Goal: Task Accomplishment & Management: Complete application form

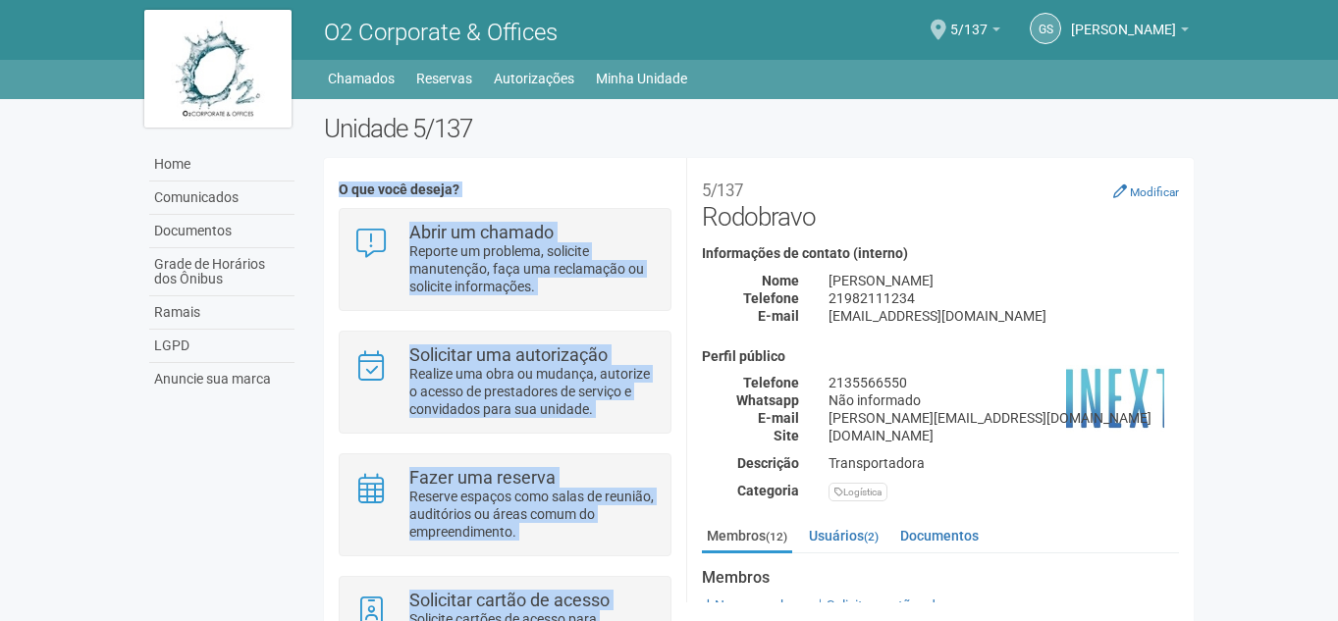
drag, startPoint x: 1336, startPoint y: 141, endPoint x: 1338, endPoint y: 164, distance: 22.7
click at [1337, 164] on html "Aguarde... O2 Corporate & Offices GS GILBERTO STIEBLER FILHO GILBERTO STIEBLER …" at bounding box center [669, 310] width 1338 height 621
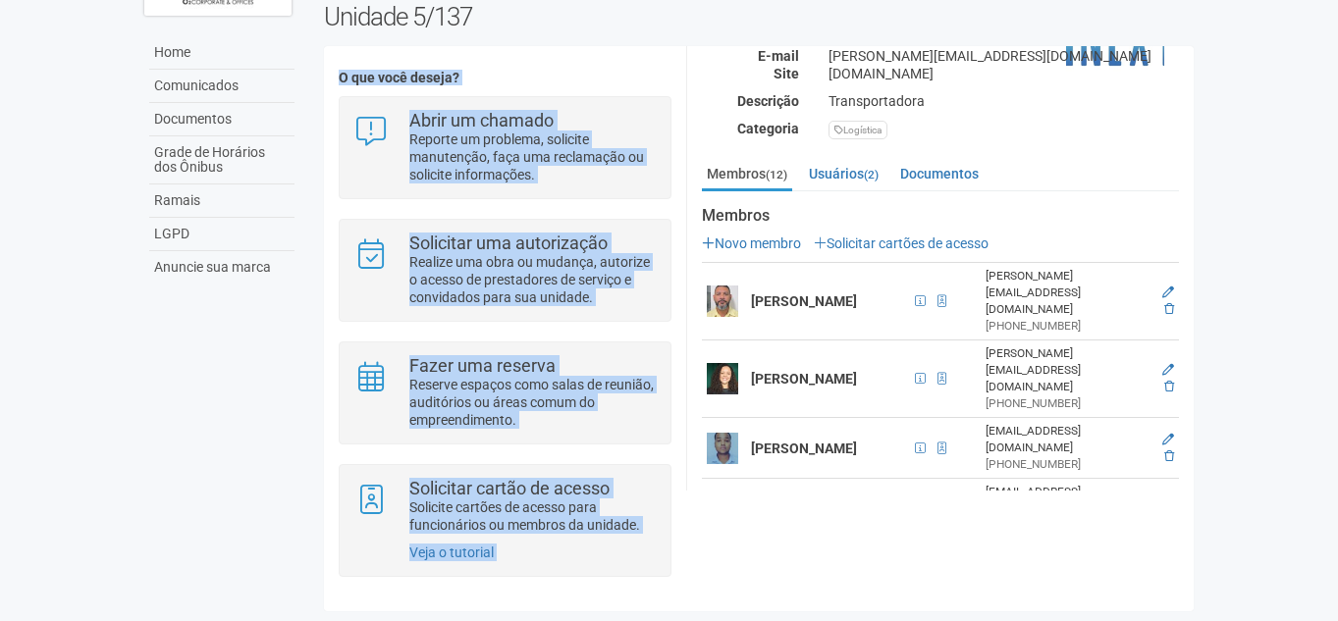
scroll to position [270, 0]
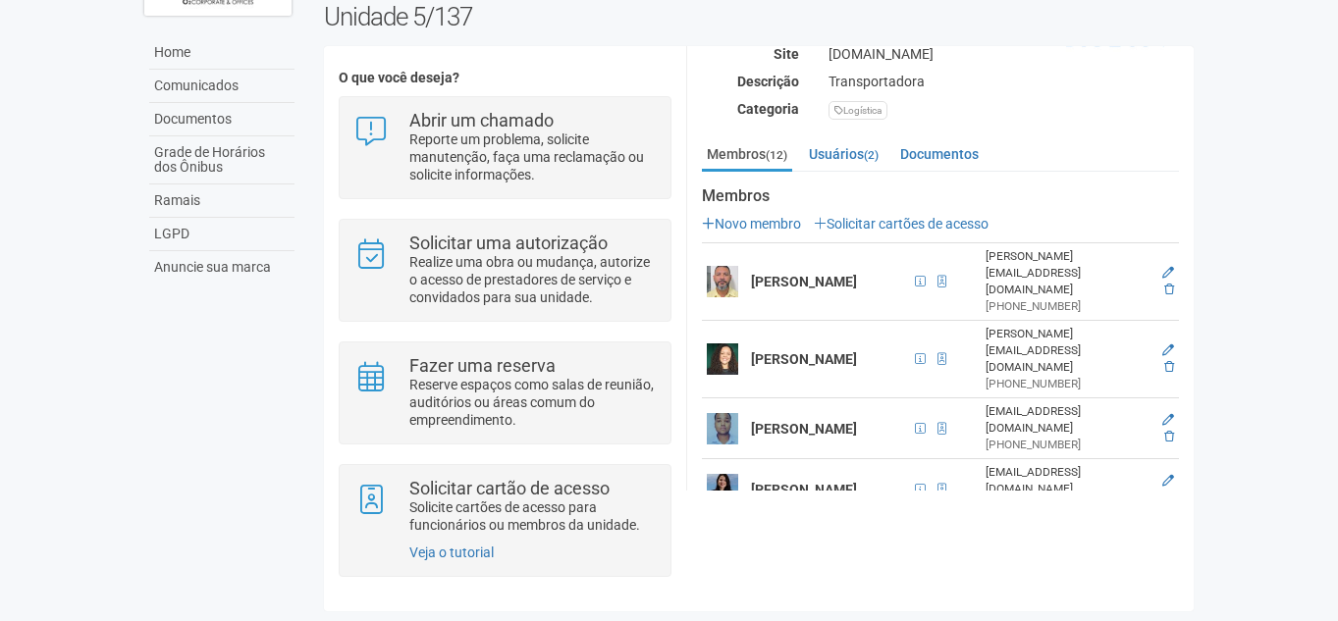
click at [1258, 271] on body "Aguarde... O2 Corporate & Offices GS GILBERTO STIEBLER FILHO GILBERTO STIEBLER …" at bounding box center [669, 198] width 1338 height 621
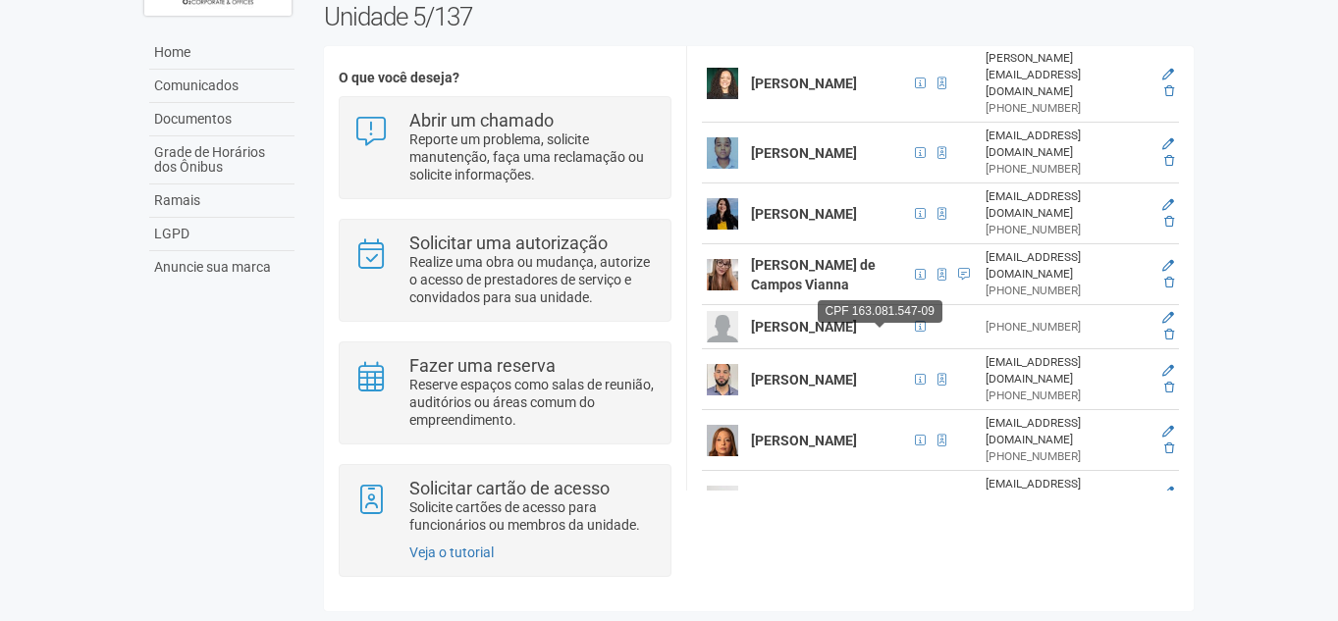
scroll to position [547, 0]
click at [1169, 311] on icon at bounding box center [1168, 317] width 12 height 12
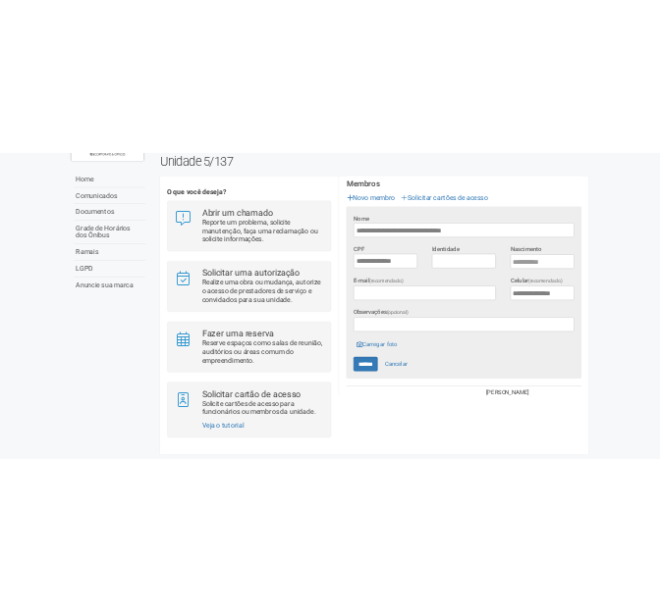
scroll to position [411, 0]
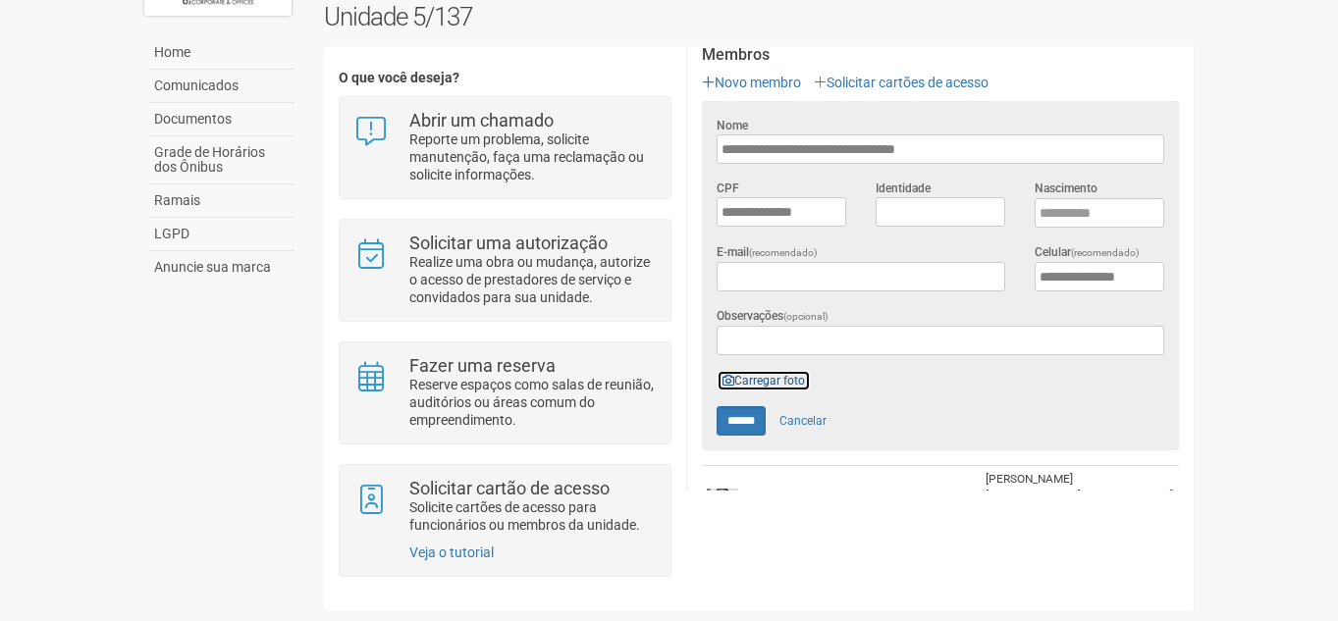
click at [736, 370] on link "Carregar foto" at bounding box center [764, 381] width 94 height 22
click at [754, 370] on link "Carregar foto" at bounding box center [764, 381] width 94 height 22
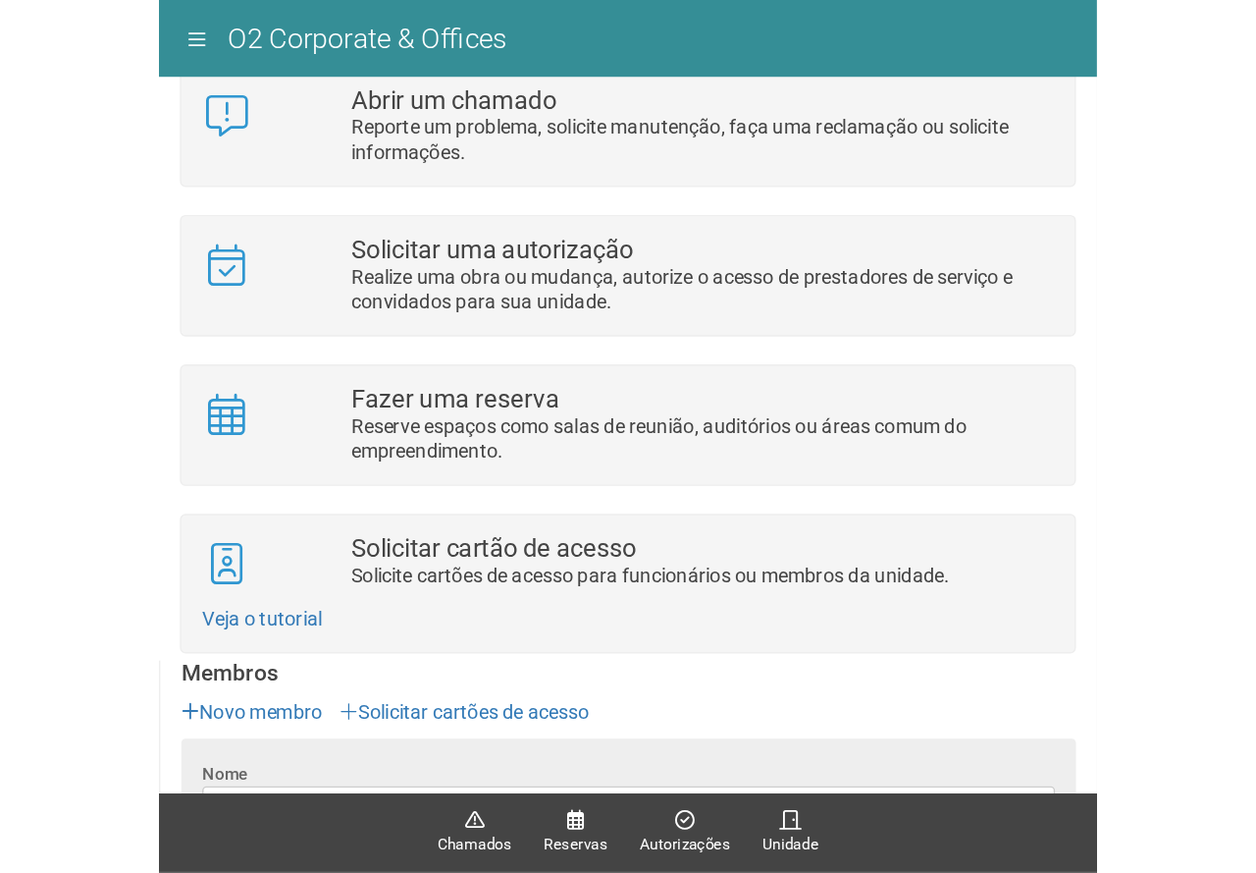
scroll to position [0, 0]
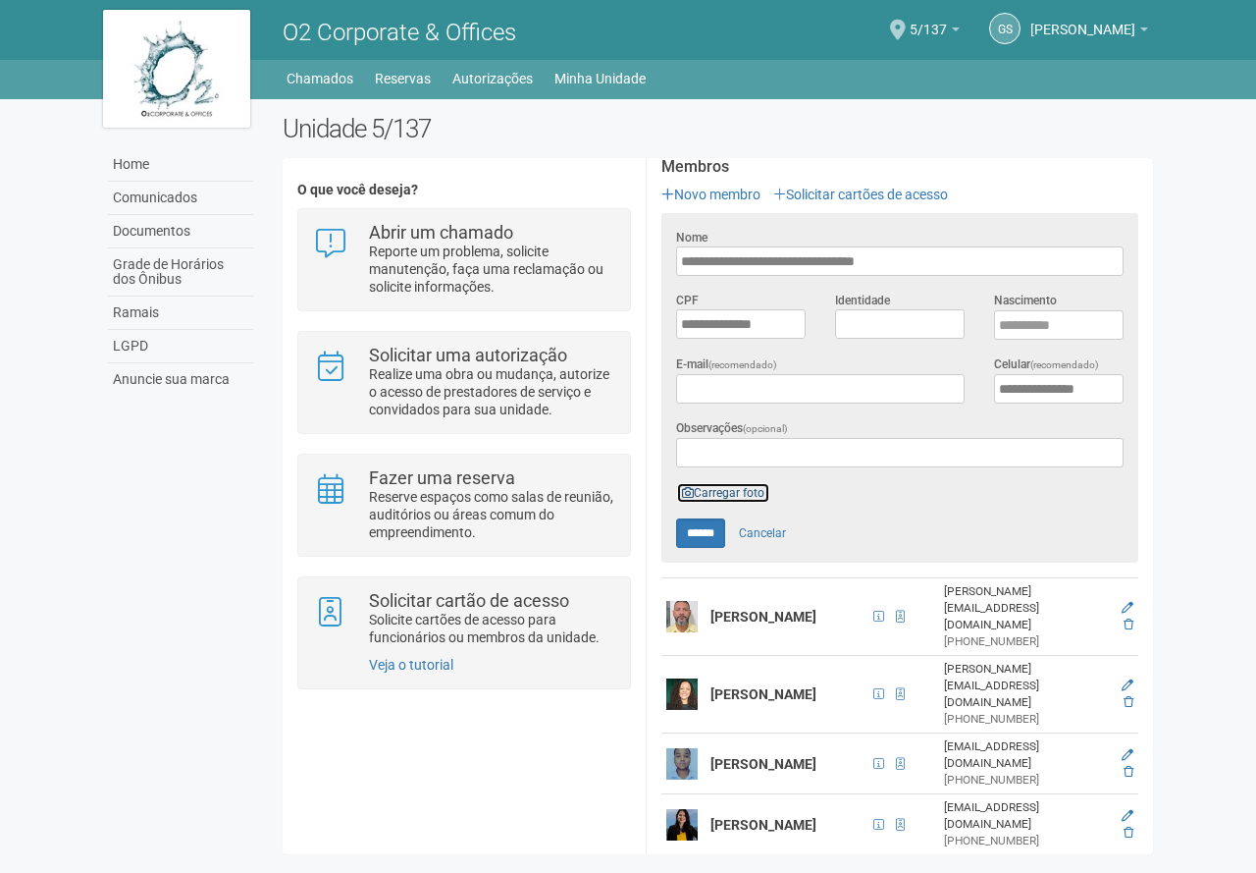
click at [760, 482] on link "Carregar foto" at bounding box center [723, 493] width 94 height 22
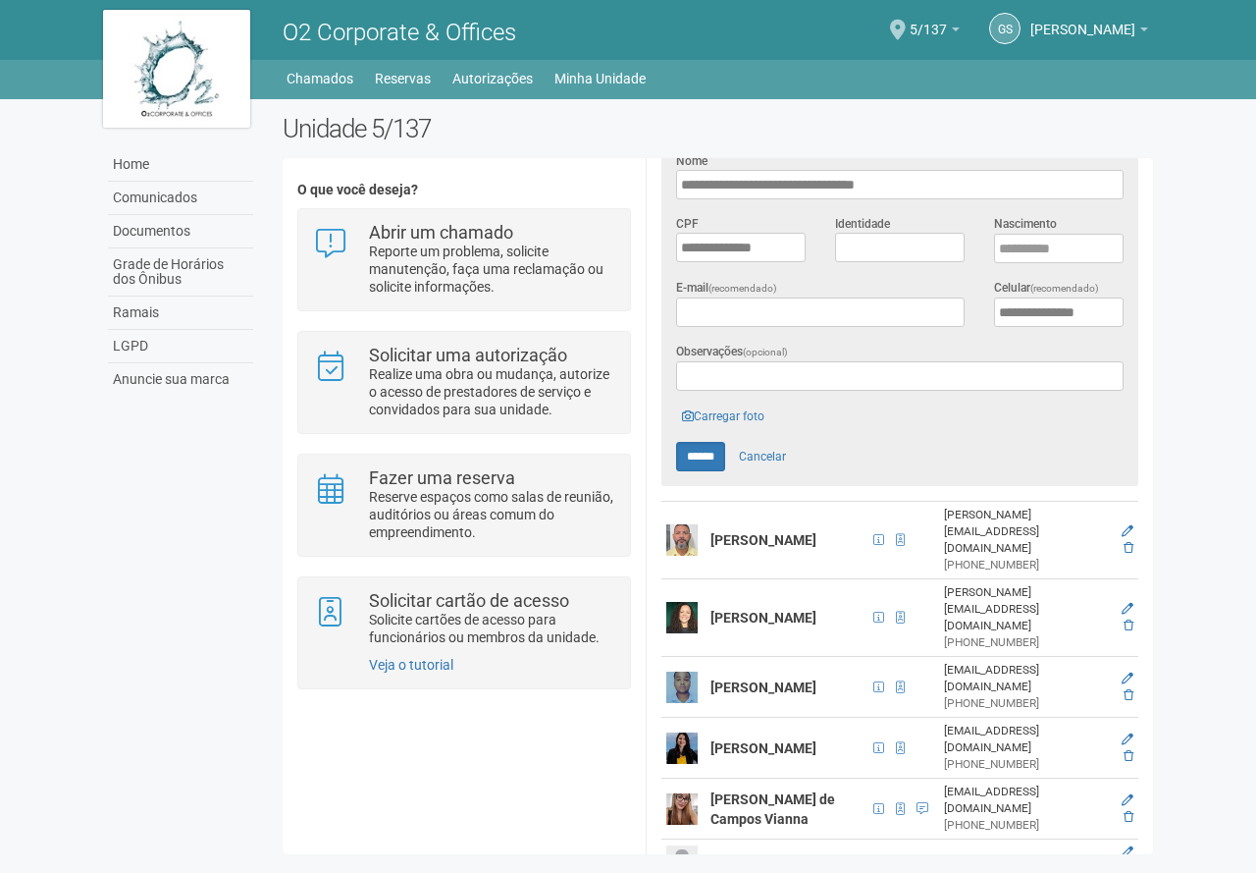
scroll to position [509, 0]
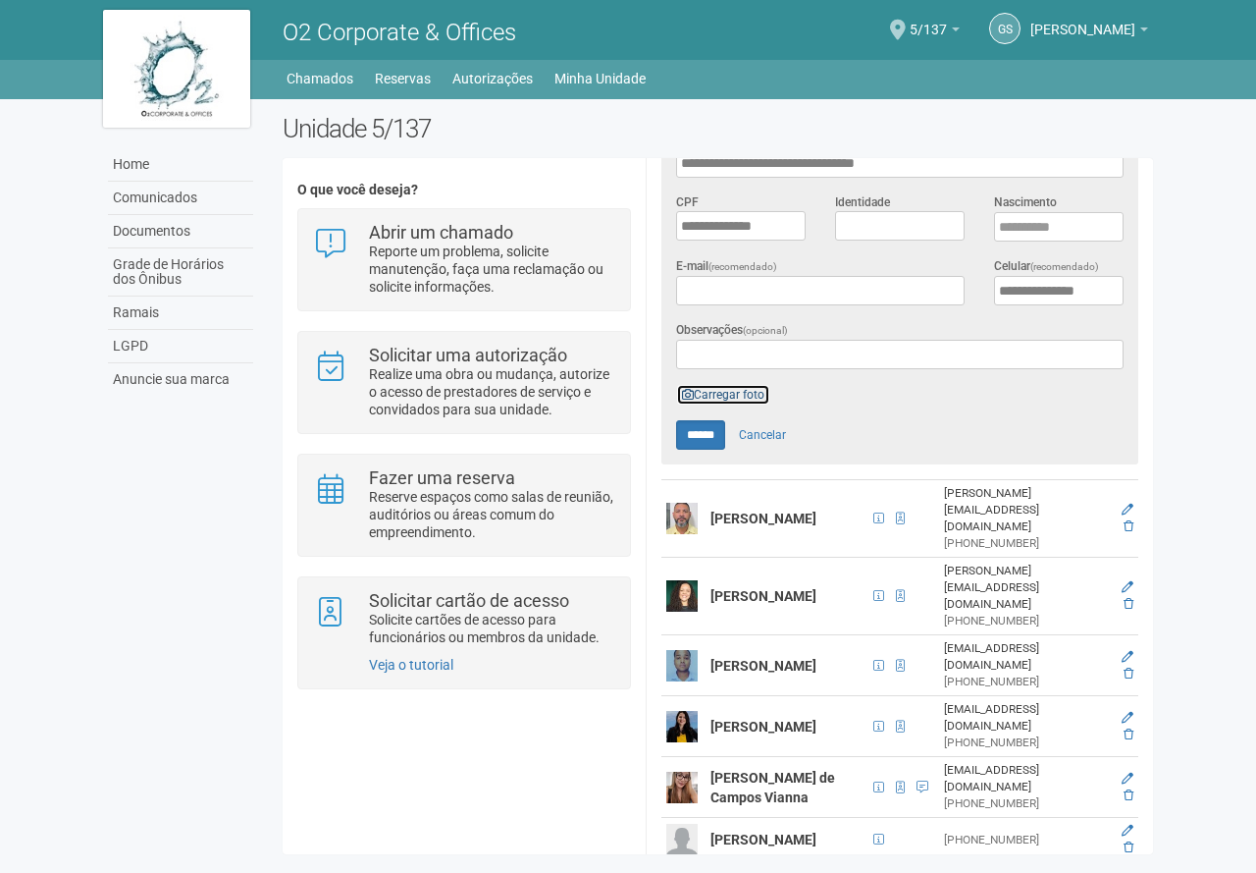
click at [732, 384] on link "Carregar foto" at bounding box center [723, 395] width 94 height 22
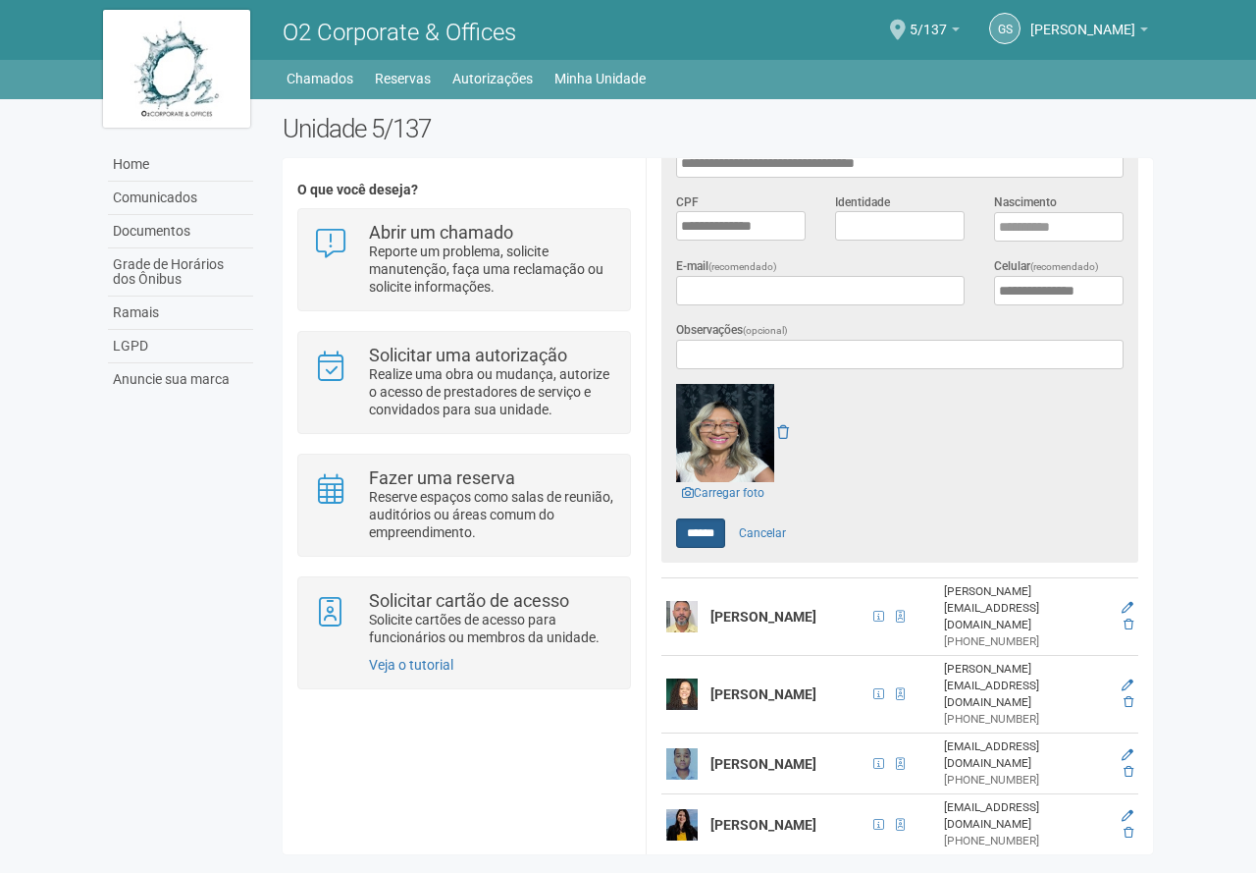
click at [701, 458] on img at bounding box center [725, 433] width 98 height 98
click at [716, 531] on input "******" at bounding box center [700, 532] width 49 height 29
type input "******"
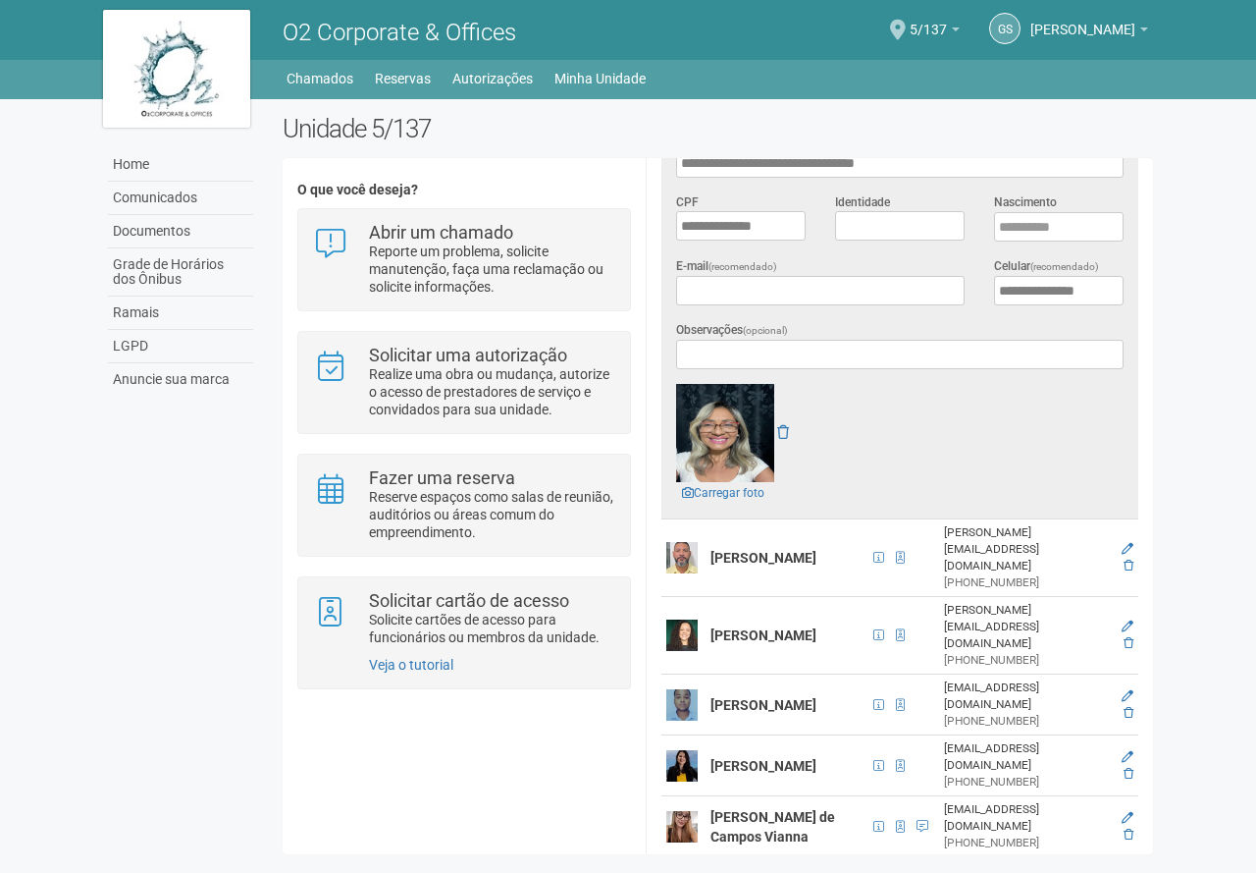
scroll to position [448, 0]
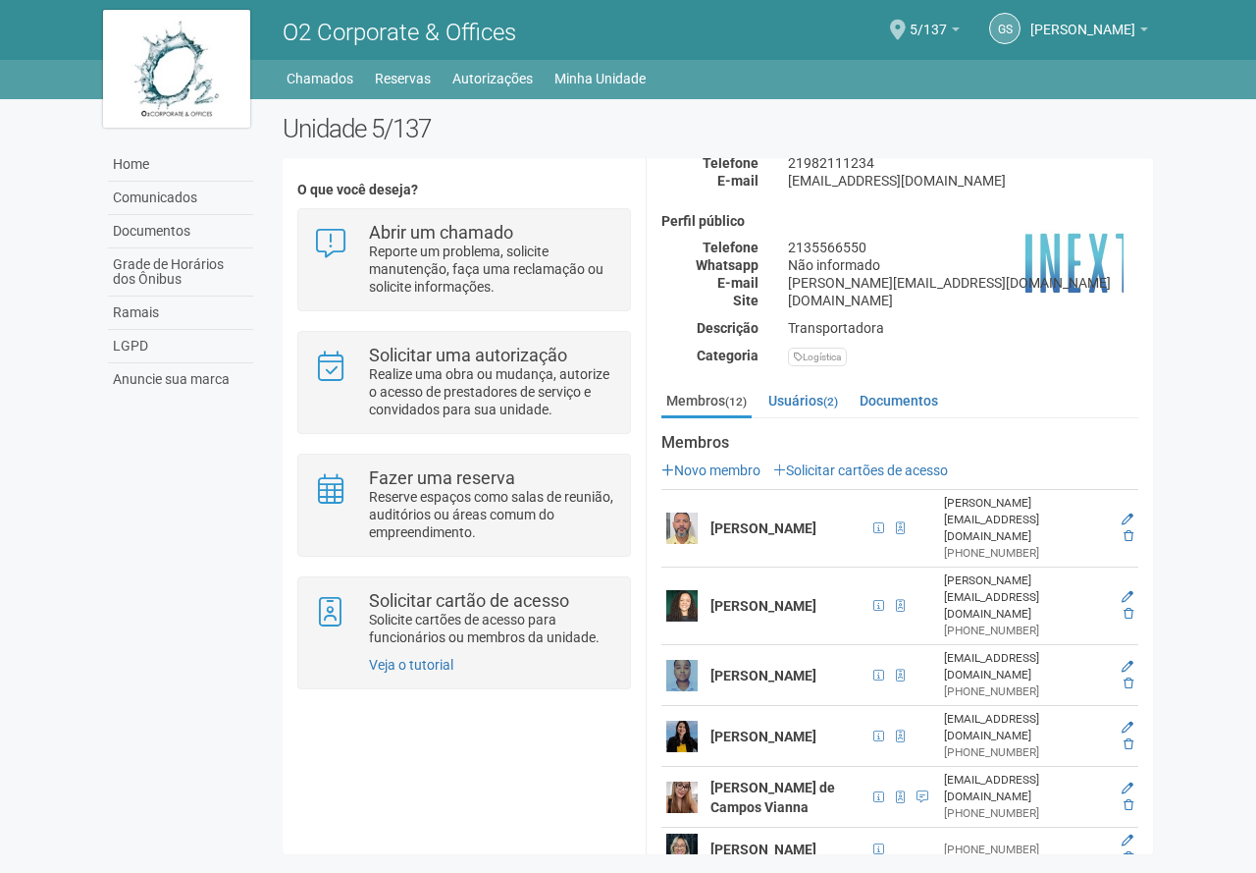
scroll to position [94, 0]
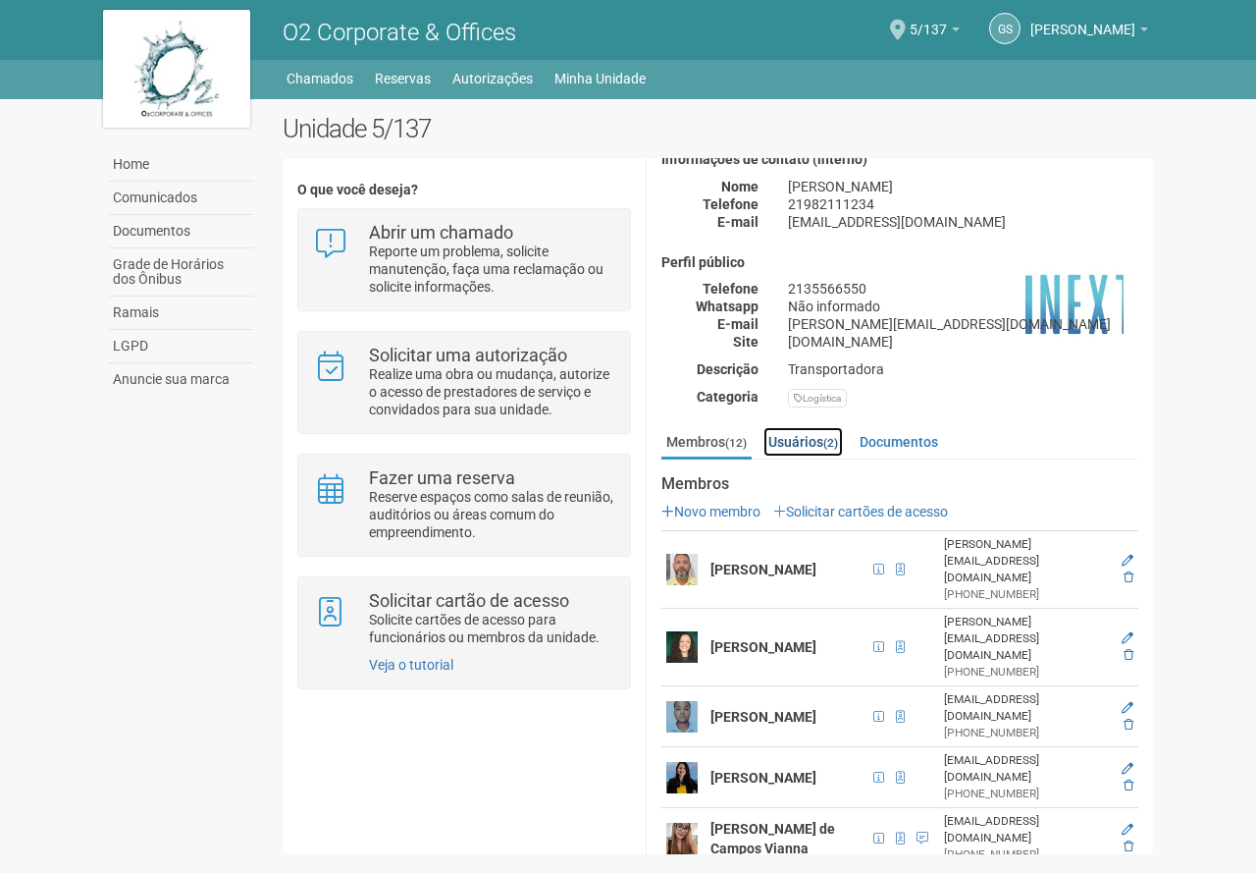
click at [816, 443] on link "Usuários (2)" at bounding box center [804, 441] width 80 height 29
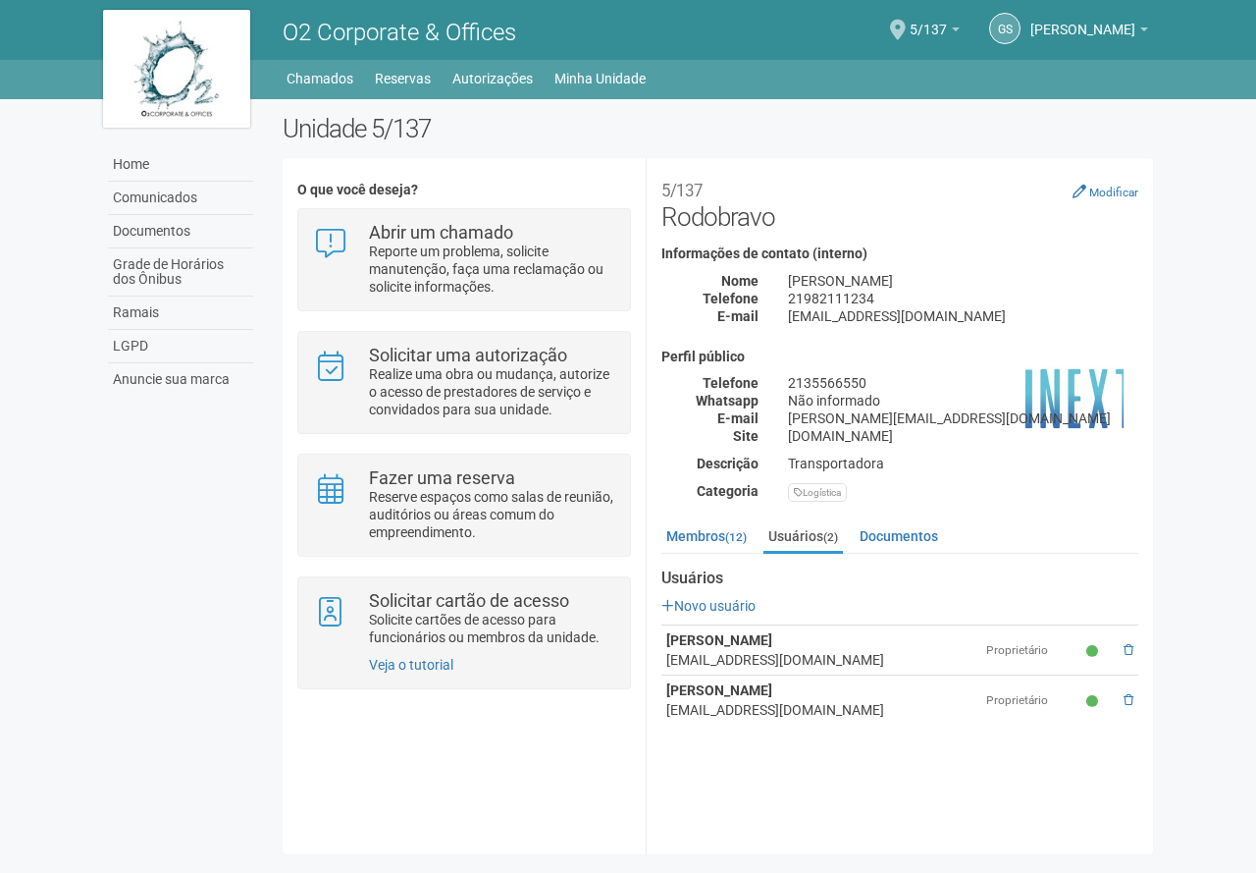
click at [720, 551] on ul "Membros (12) Usuários (2) Documentos" at bounding box center [900, 537] width 477 height 32
click at [716, 526] on link "Membros (12)" at bounding box center [707, 535] width 90 height 29
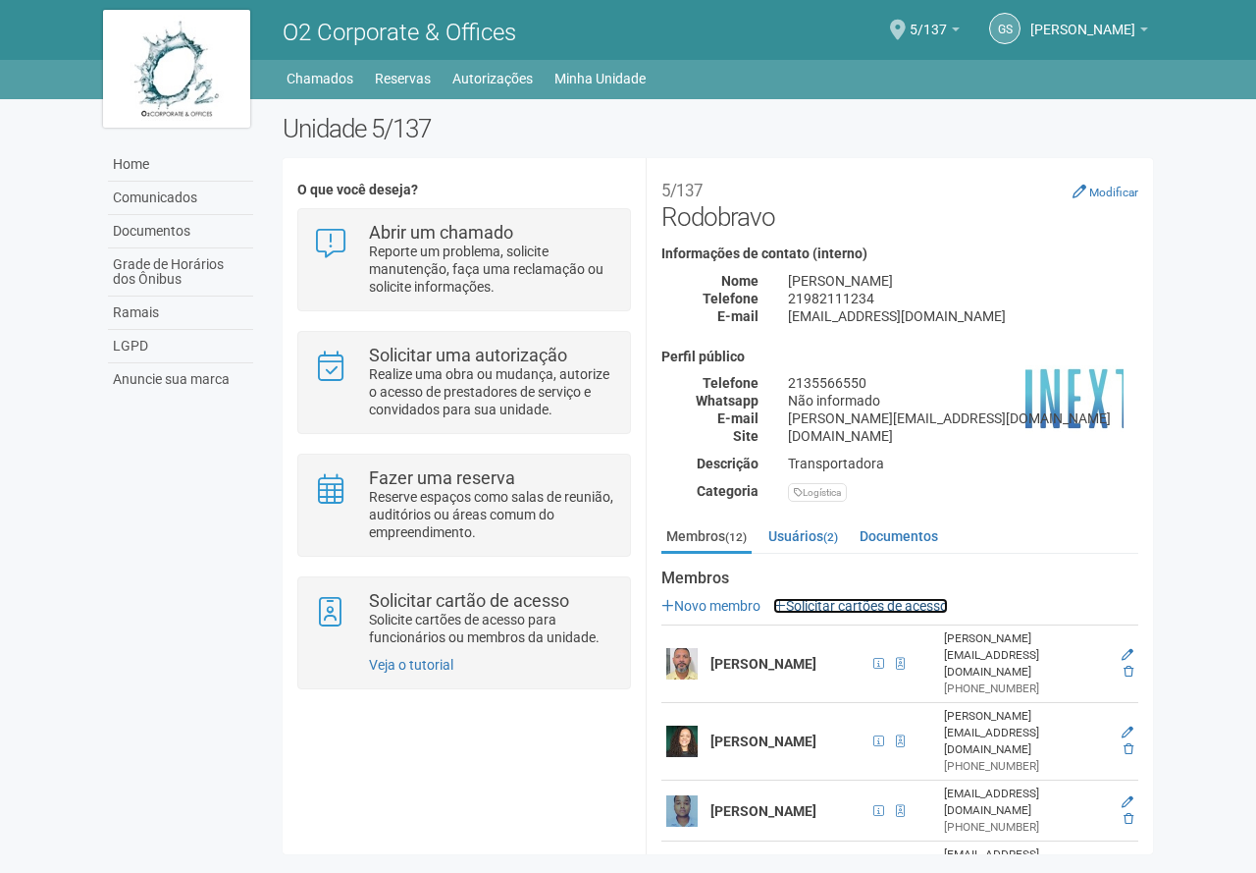
click at [840, 608] on link "Solicitar cartões de acesso" at bounding box center [860, 606] width 175 height 16
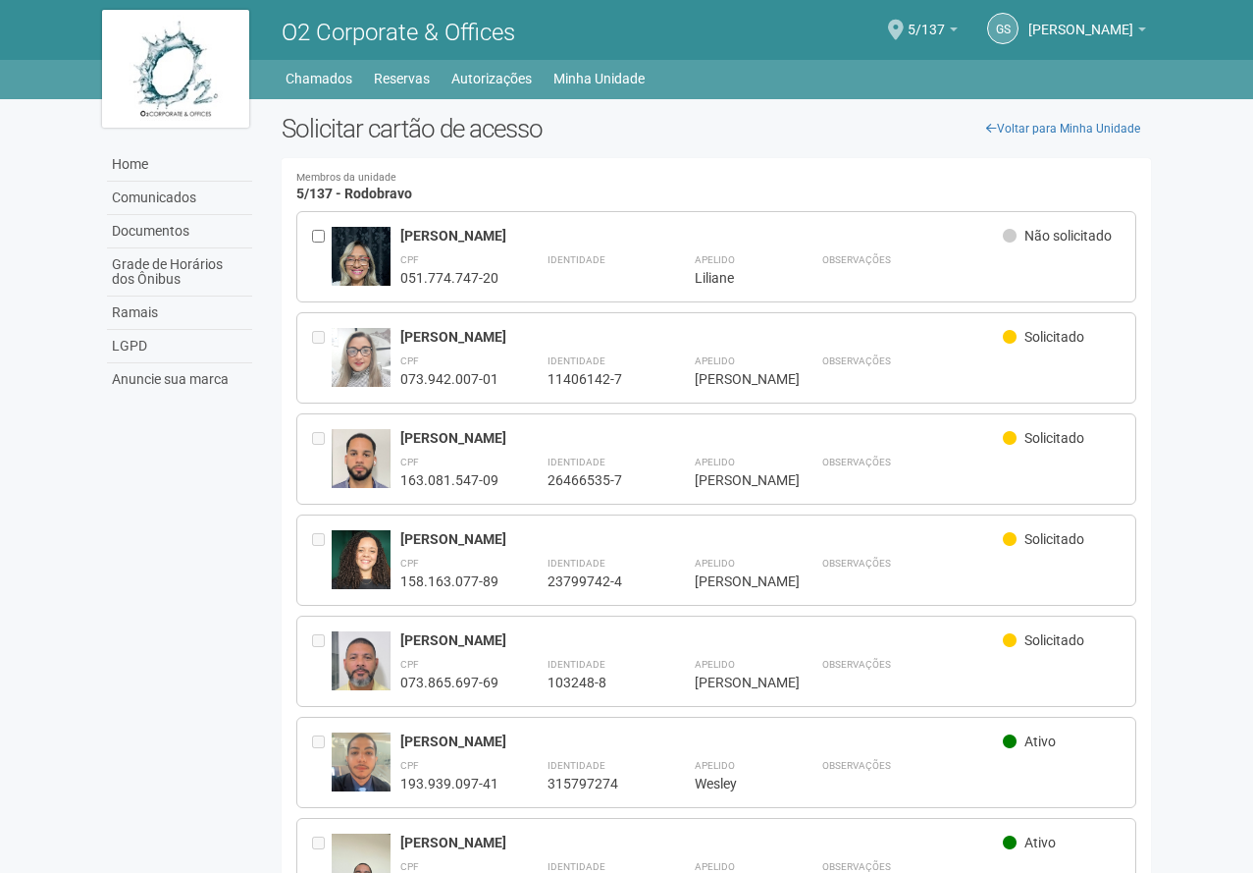
click at [309, 229] on div "Liliane Evilin de Oliveira Ferreira Não solicitado CPF 051.774.747-20 Identidad…" at bounding box center [716, 256] width 841 height 91
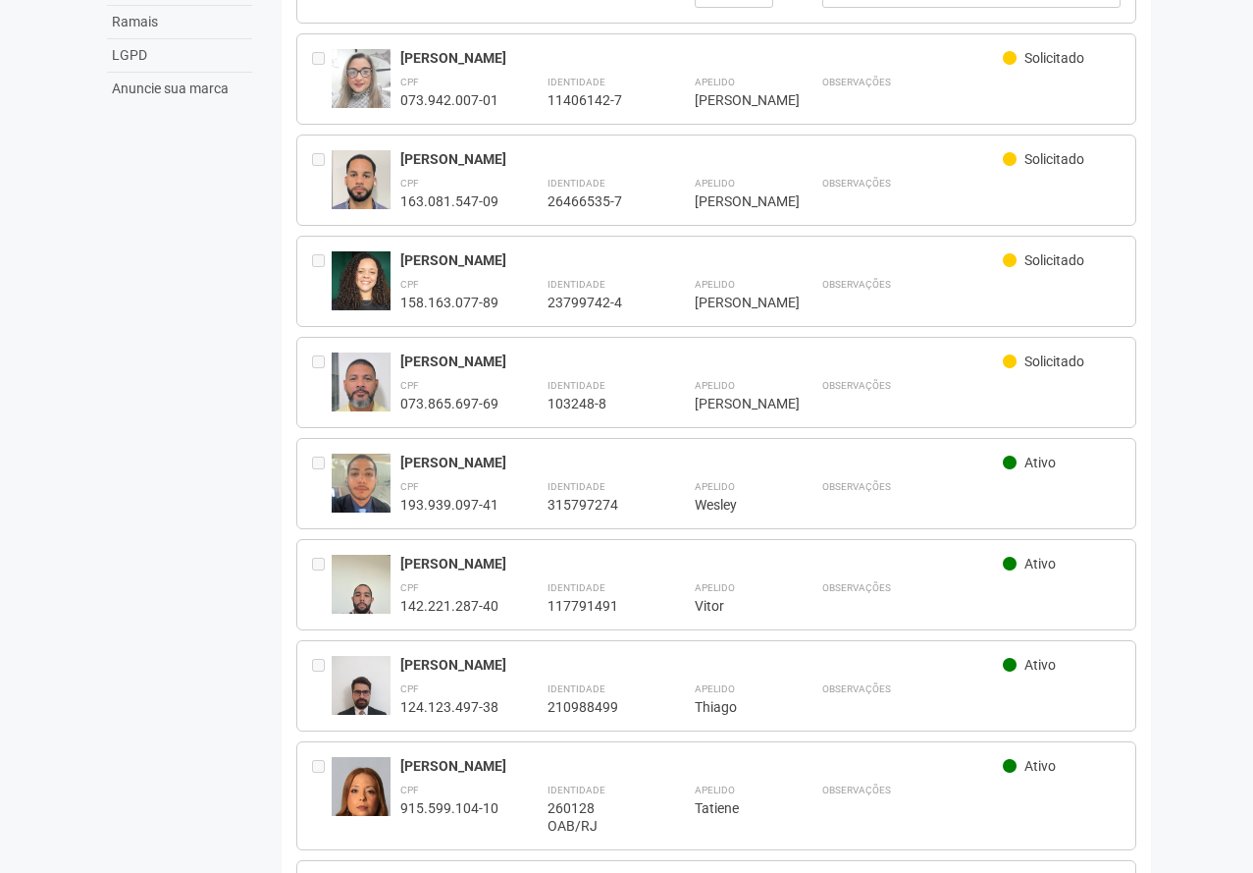
scroll to position [680, 0]
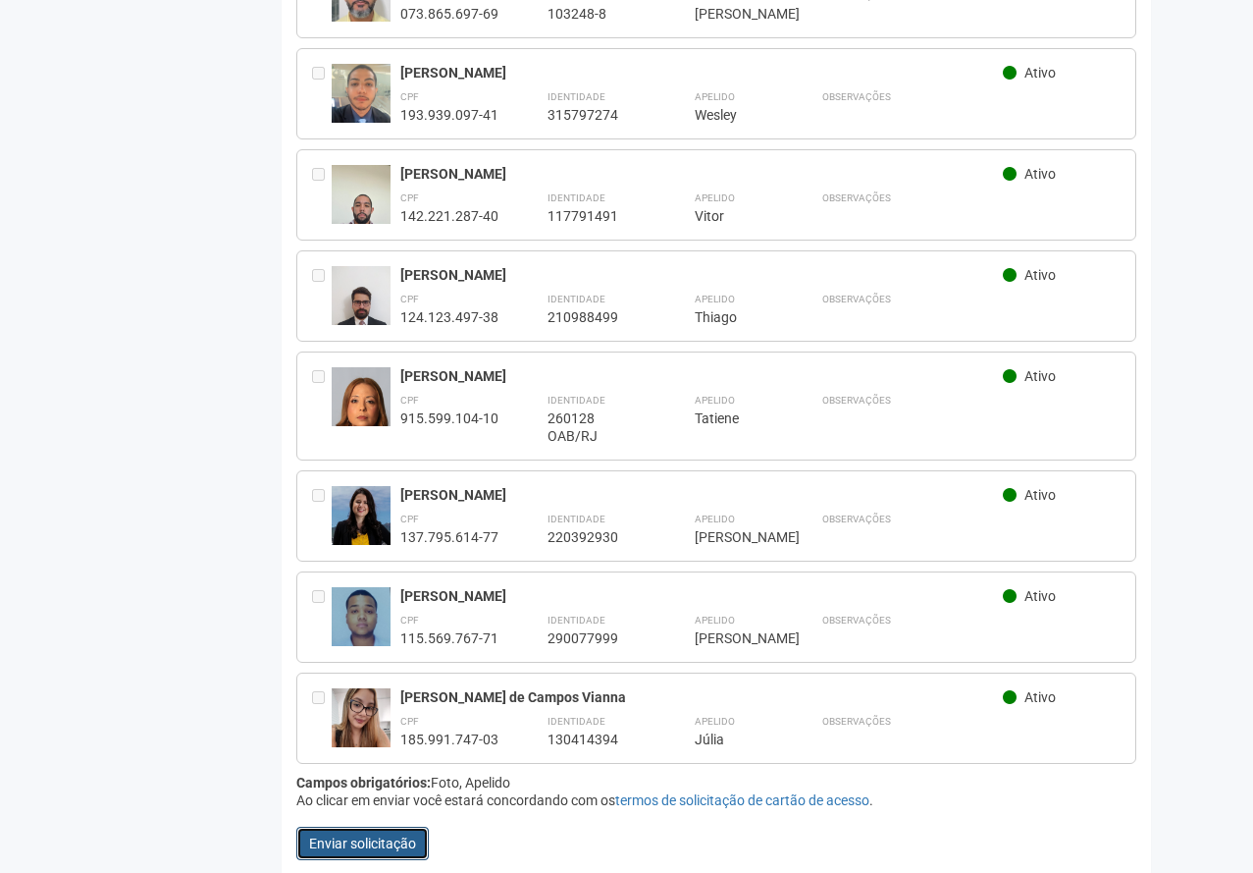
click at [386, 826] on button "Enviar solicitação" at bounding box center [362, 842] width 133 height 33
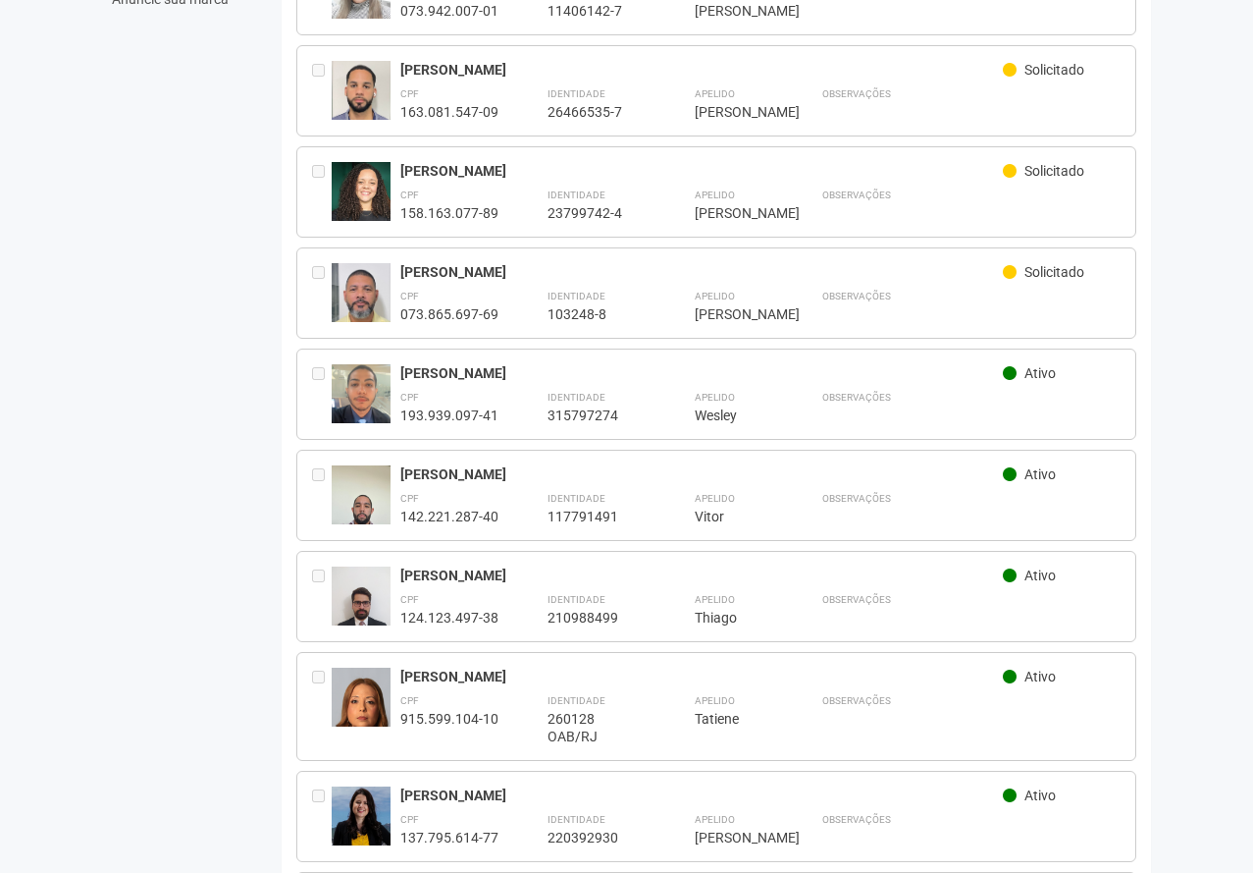
scroll to position [0, 0]
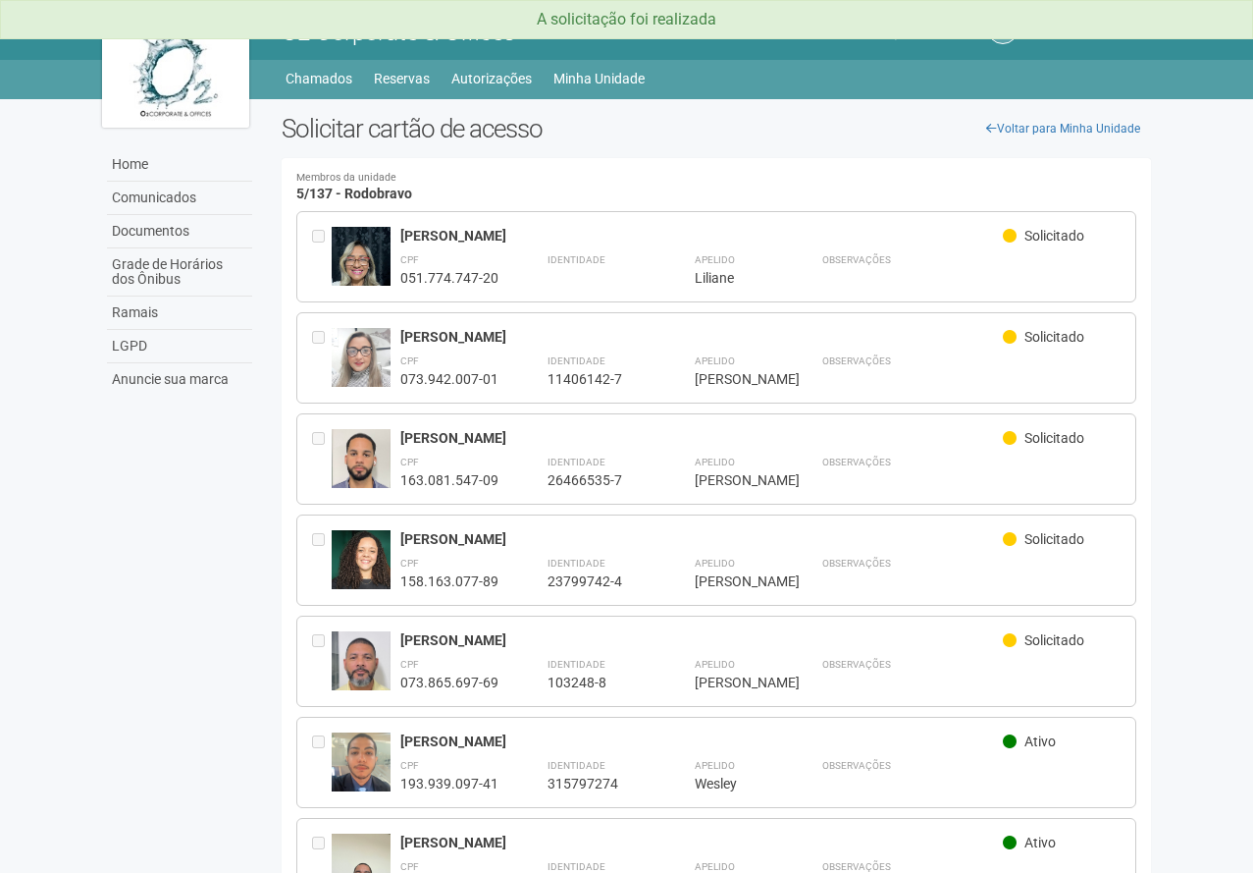
drag, startPoint x: 1255, startPoint y: 474, endPoint x: 1196, endPoint y: 279, distance: 204.3
click at [1196, 279] on html "A solicitação foi realizada Aguarde... O2 Corporate & Offices GS GILBERTO STIEB…" at bounding box center [626, 436] width 1253 height 873
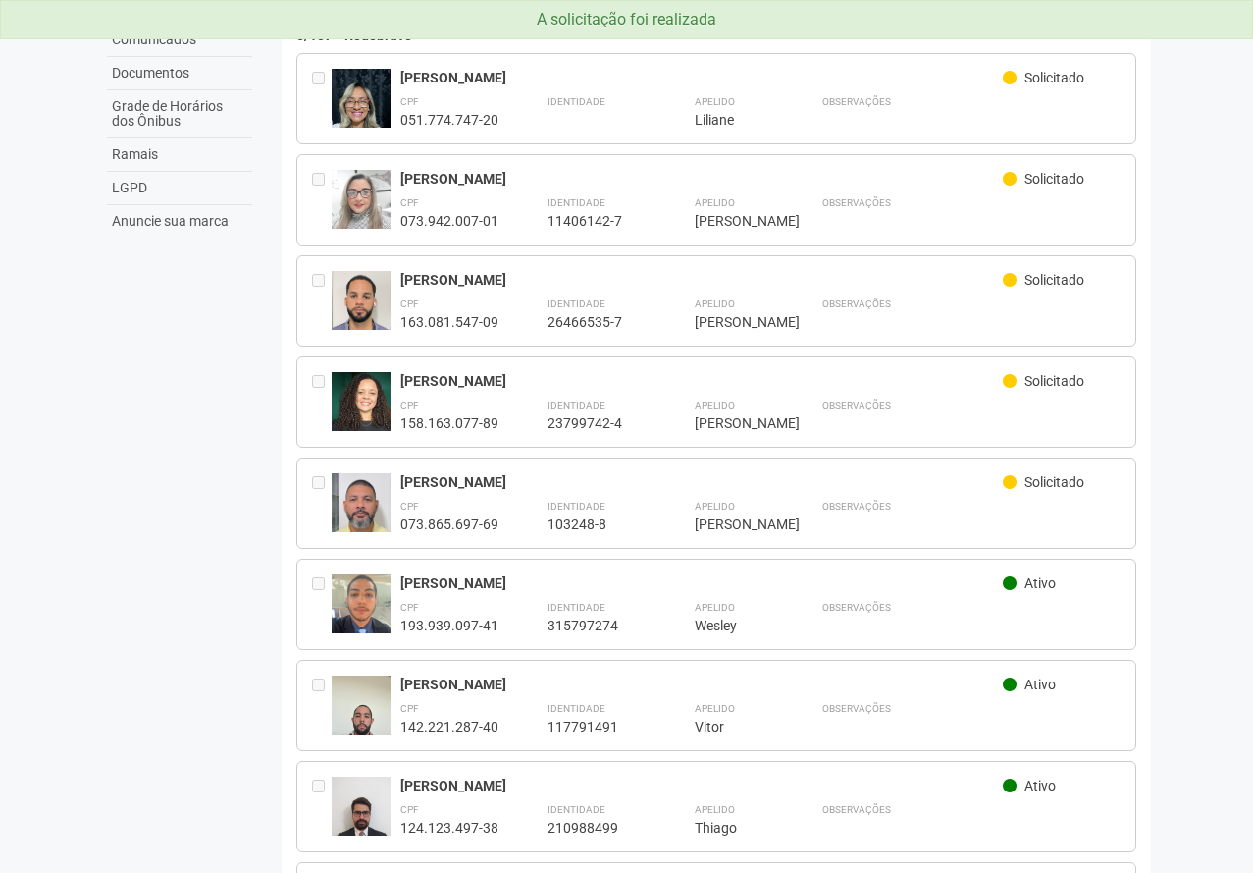
scroll to position [156, 0]
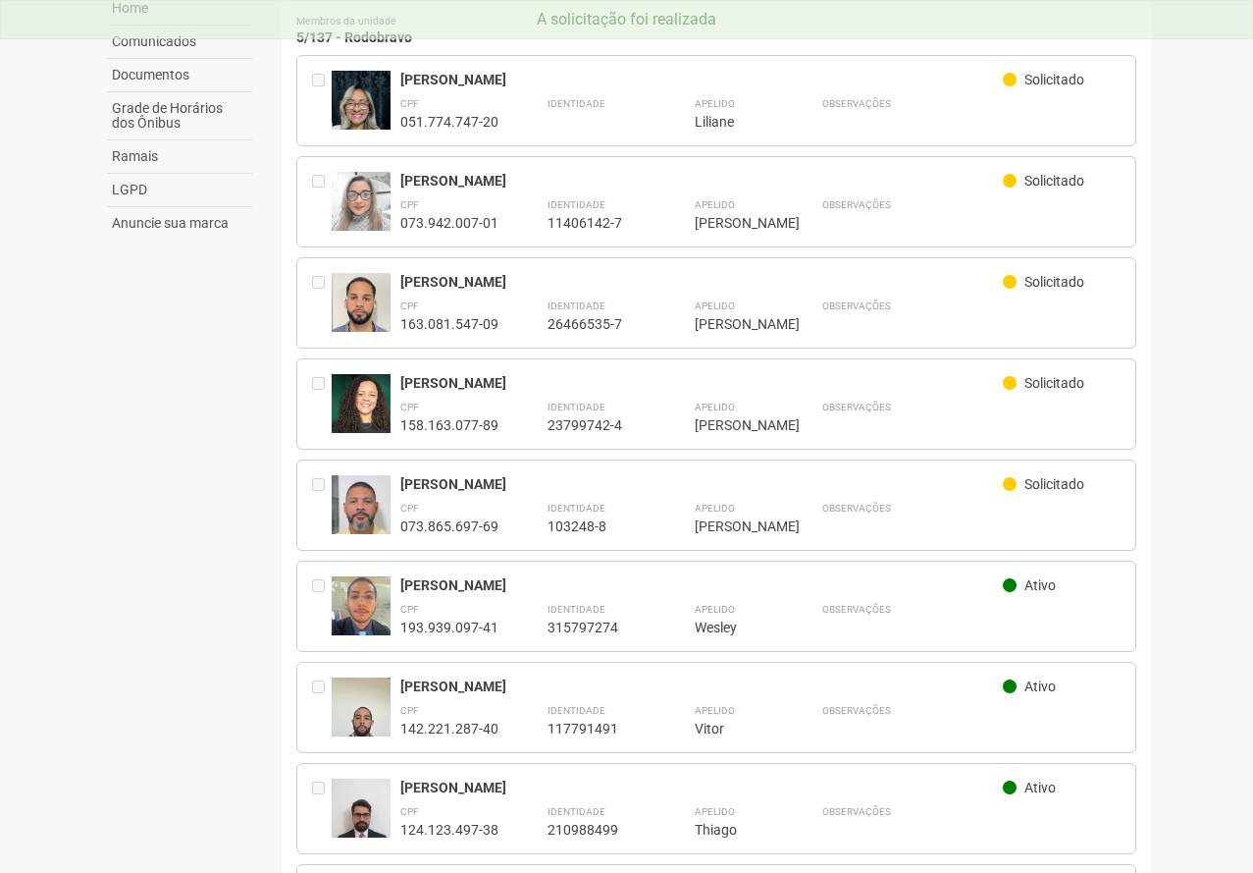
click at [1250, 364] on body "A solicitação foi realizada Aguarde... O2 Corporate & Offices GS GILBERTO STIEB…" at bounding box center [626, 280] width 1253 height 873
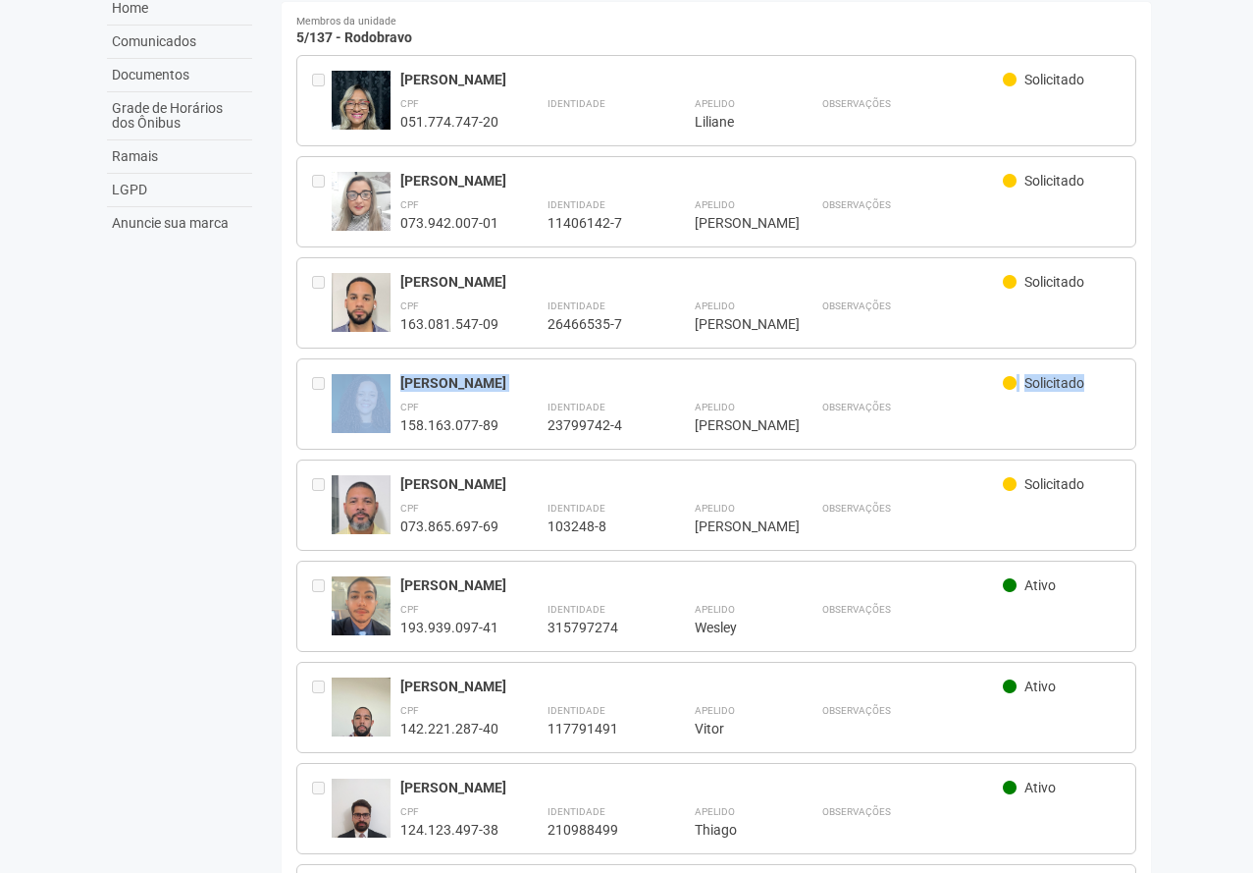
drag, startPoint x: 1221, startPoint y: 334, endPoint x: 1238, endPoint y: 374, distance: 43.6
click at [1235, 371] on body "A solicitação foi realizada Aguarde... O2 Corporate & Offices GS GILBERTO STIEB…" at bounding box center [626, 280] width 1253 height 873
click at [1244, 374] on body "A solicitação foi realizada Aguarde... O2 Corporate & Offices GS GILBERTO STIEB…" at bounding box center [626, 280] width 1253 height 873
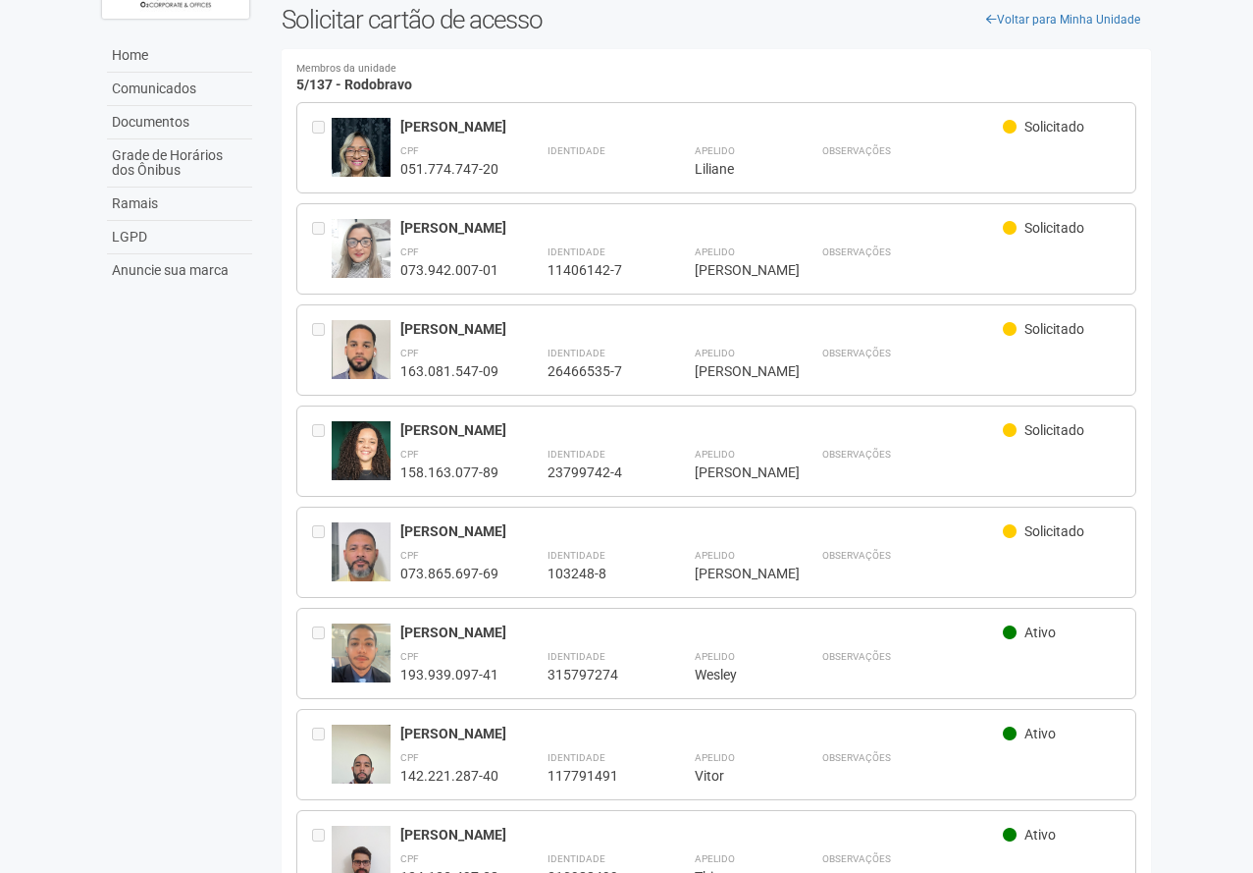
scroll to position [95, 0]
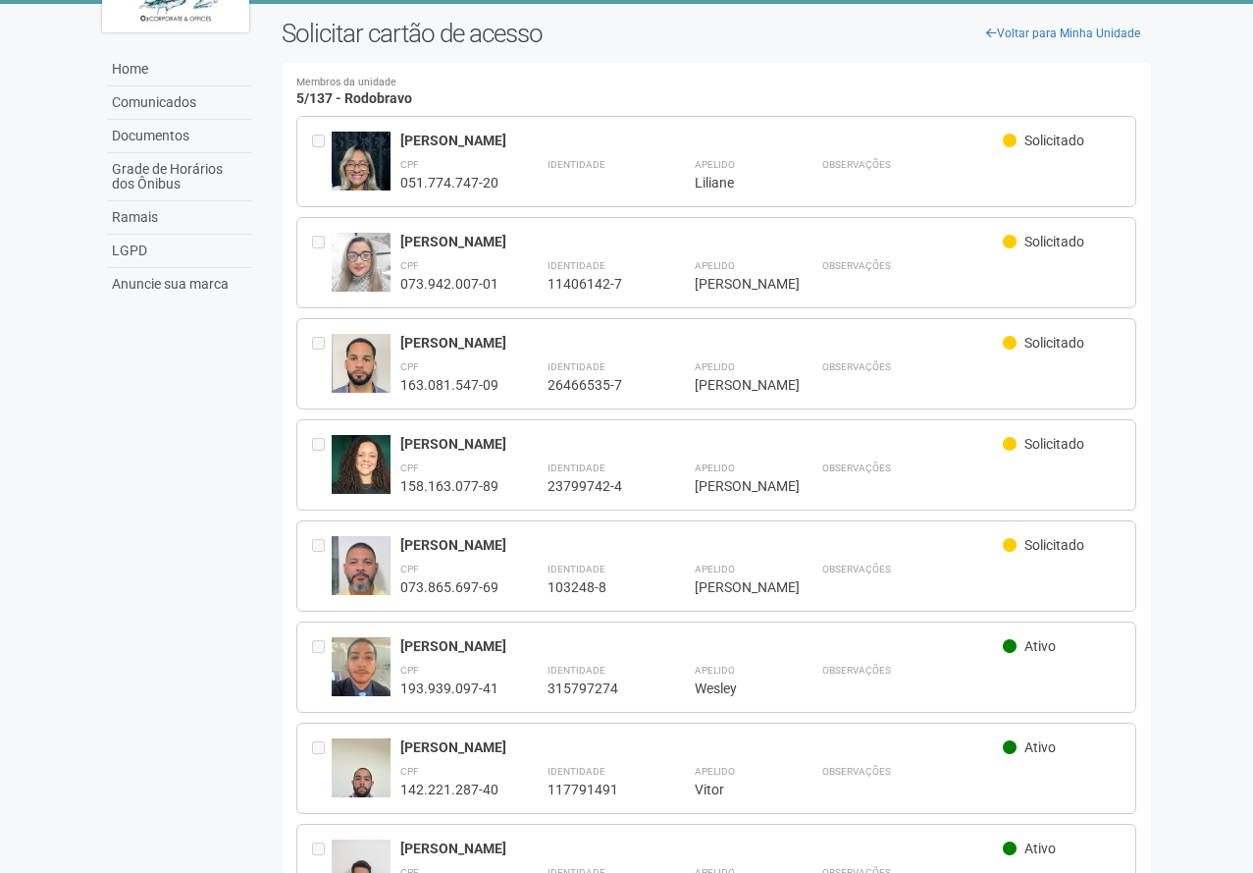
click at [1209, 347] on body "A solicitação foi realizada Aguarde... O2 Corporate & Offices GS GILBERTO STIEB…" at bounding box center [626, 341] width 1253 height 873
drag, startPoint x: 1037, startPoint y: 16, endPoint x: 1039, endPoint y: 35, distance: 19.9
click at [1038, 25] on div "Home Comunicados Documentos Grade de Horários dos Ônibus Ramais LGPD Anuncie su…" at bounding box center [627, 731] width 1080 height 1454
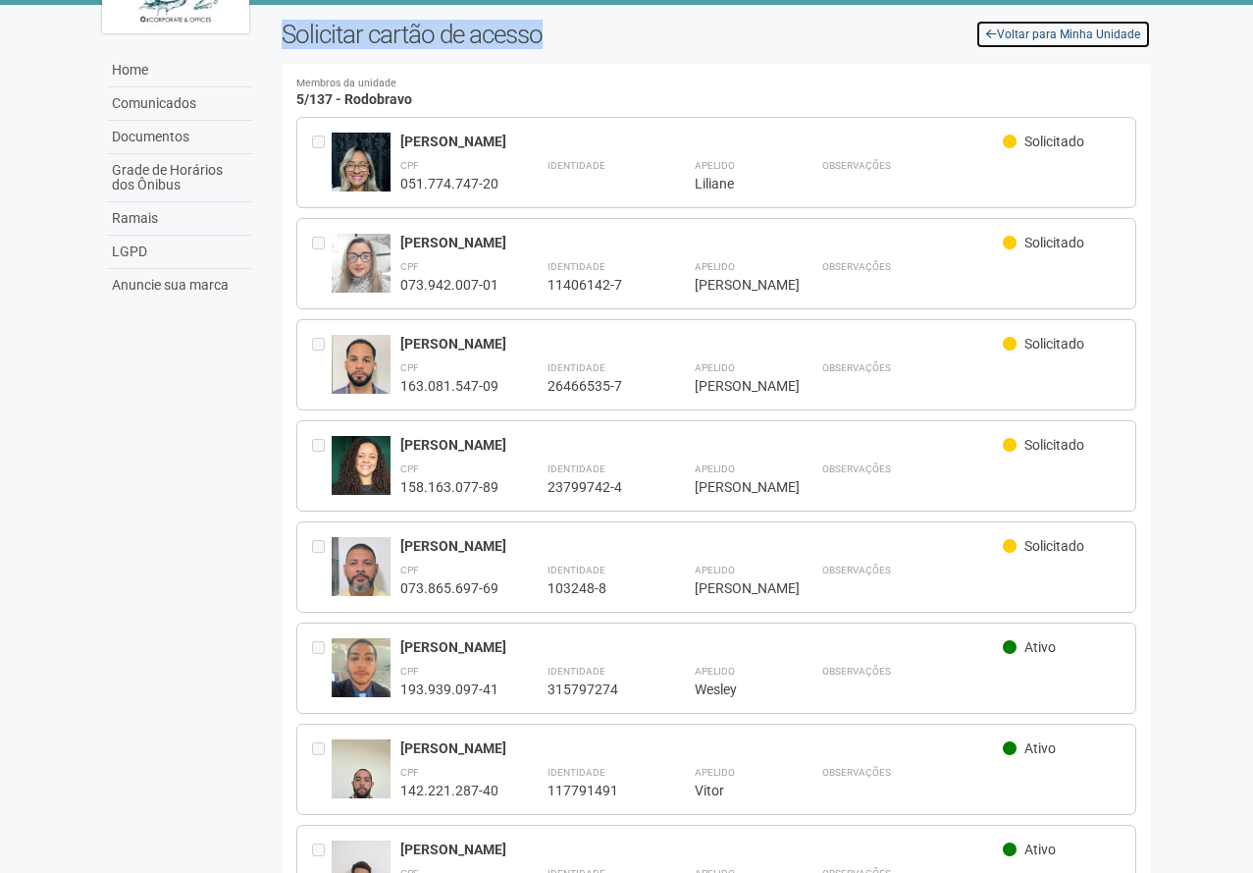
click at [1039, 37] on link "Voltar para Minha Unidade" at bounding box center [1064, 34] width 176 height 29
